Goal: Task Accomplishment & Management: Use online tool/utility

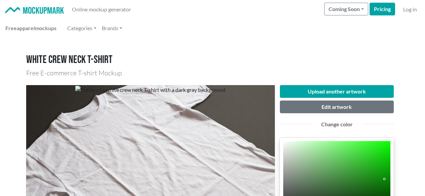
scroll to position [67, 0]
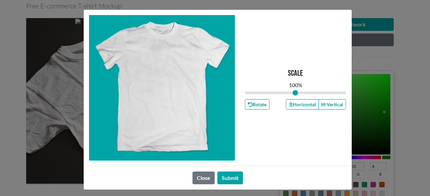
drag, startPoint x: 165, startPoint y: 88, endPoint x: 166, endPoint y: 73, distance: 15.1
click at [166, 73] on div at bounding box center [162, 88] width 146 height 146
click at [218, 176] on button "Submit" at bounding box center [230, 178] width 26 height 13
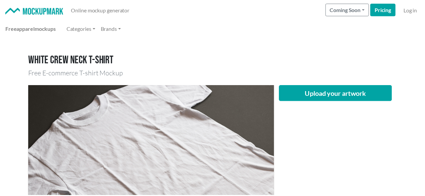
scroll to position [67, 0]
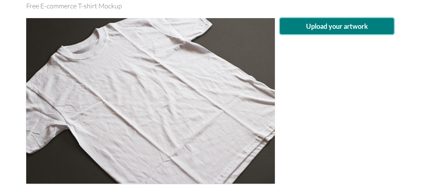
click at [362, 32] on button "Upload your artwork" at bounding box center [337, 26] width 114 height 16
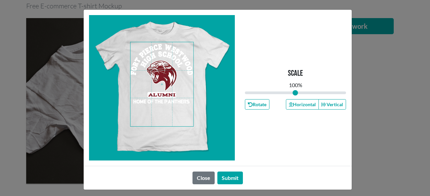
click at [162, 74] on span at bounding box center [161, 84] width 63 height 84
click at [292, 106] on button "Horizontal" at bounding box center [302, 104] width 33 height 10
click at [227, 176] on button "Submit" at bounding box center [230, 178] width 26 height 13
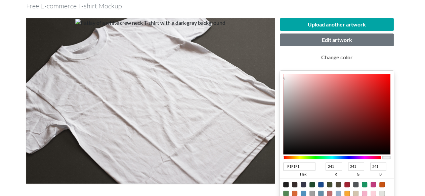
type input "4A0909"
type input "74"
type input "9"
click at [377, 131] on div at bounding box center [336, 114] width 107 height 81
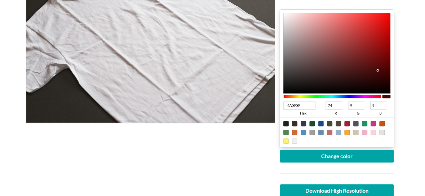
scroll to position [134, 0]
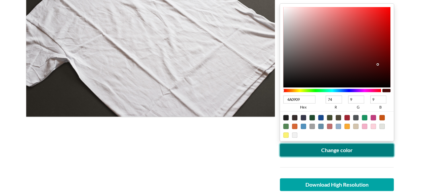
click at [331, 148] on button "Change color" at bounding box center [337, 150] width 114 height 13
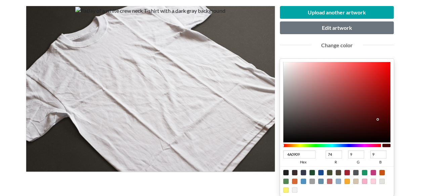
scroll to position [67, 0]
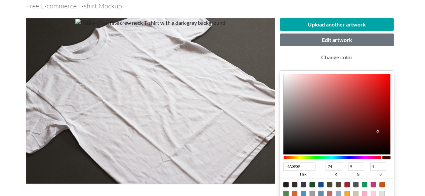
drag, startPoint x: 273, startPoint y: 170, endPoint x: 225, endPoint y: 176, distance: 48.7
click at [225, 176] on div "Upload another artwork Edit artwork Change color 4A0909 hex 74 r 9 g 9 b 100 a …" at bounding box center [212, 153] width 373 height 281
type input "6f0"
type input "102"
type input "255"
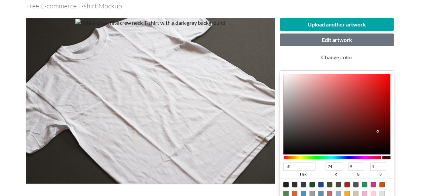
type input "0"
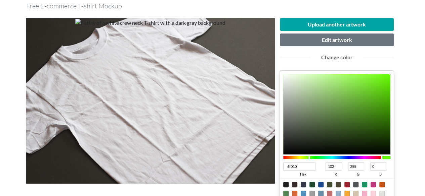
type input "6f010e"
type input "111"
type input "1"
type input "14"
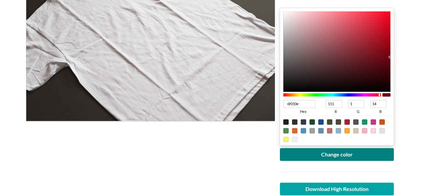
scroll to position [134, 0]
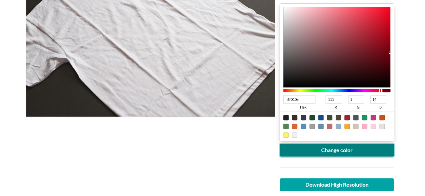
type input "6F010E"
click at [331, 149] on button "Change color" at bounding box center [337, 150] width 114 height 13
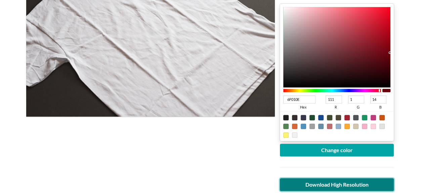
click at [342, 184] on link "Download High Resolution" at bounding box center [337, 185] width 114 height 13
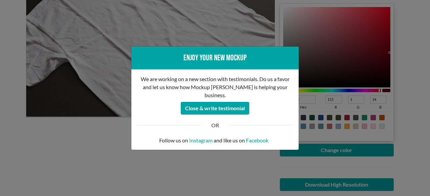
drag, startPoint x: 70, startPoint y: 143, endPoint x: 54, endPoint y: 125, distance: 24.8
click at [70, 143] on div "Enjoy your new mockup We are working on a new section with testimonials. Do us …" at bounding box center [215, 98] width 430 height 196
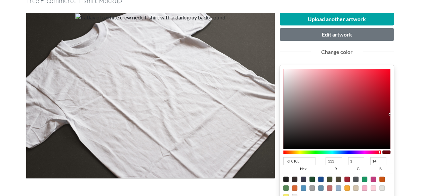
scroll to position [67, 0]
